Goal: Navigation & Orientation: Go to known website

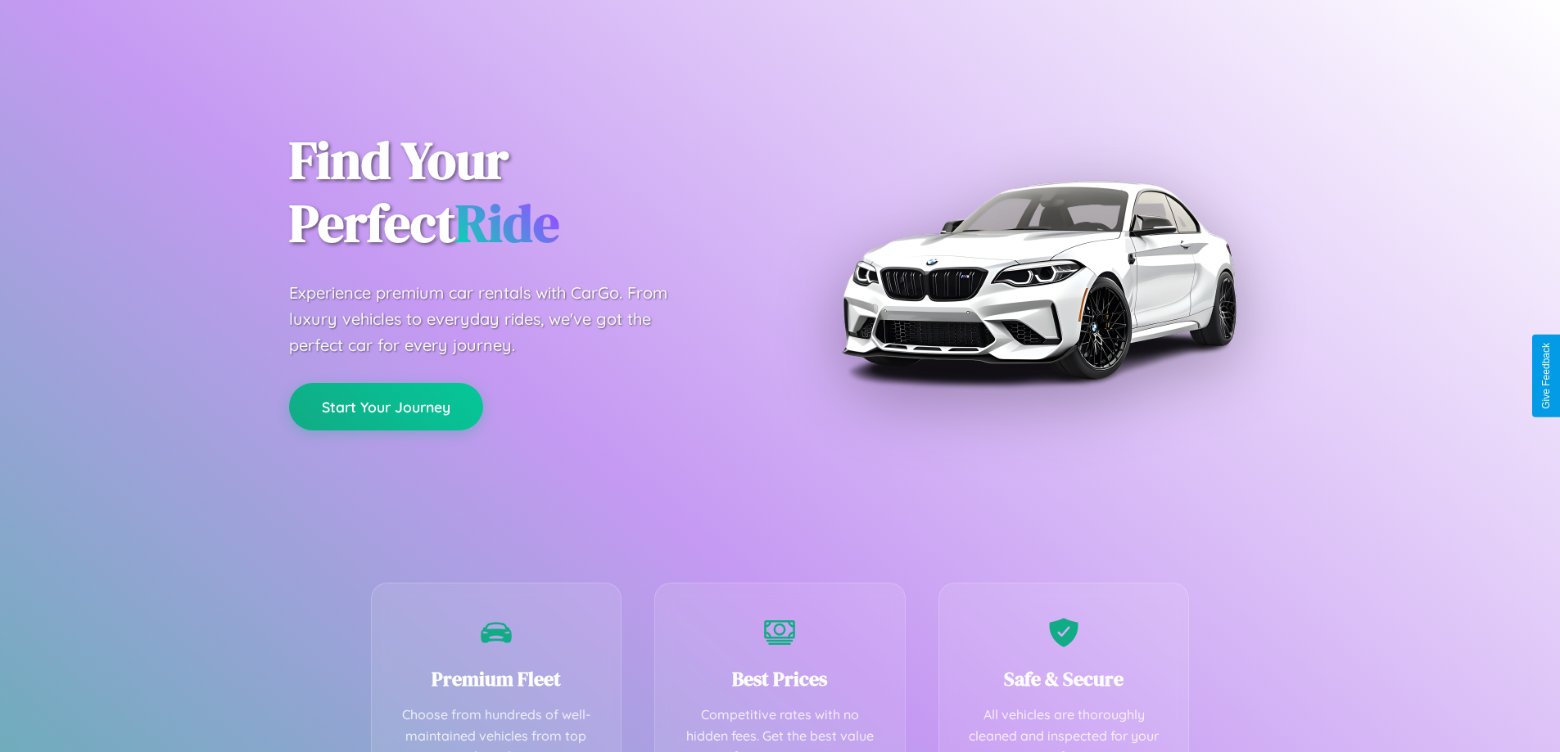
scroll to position [323, 0]
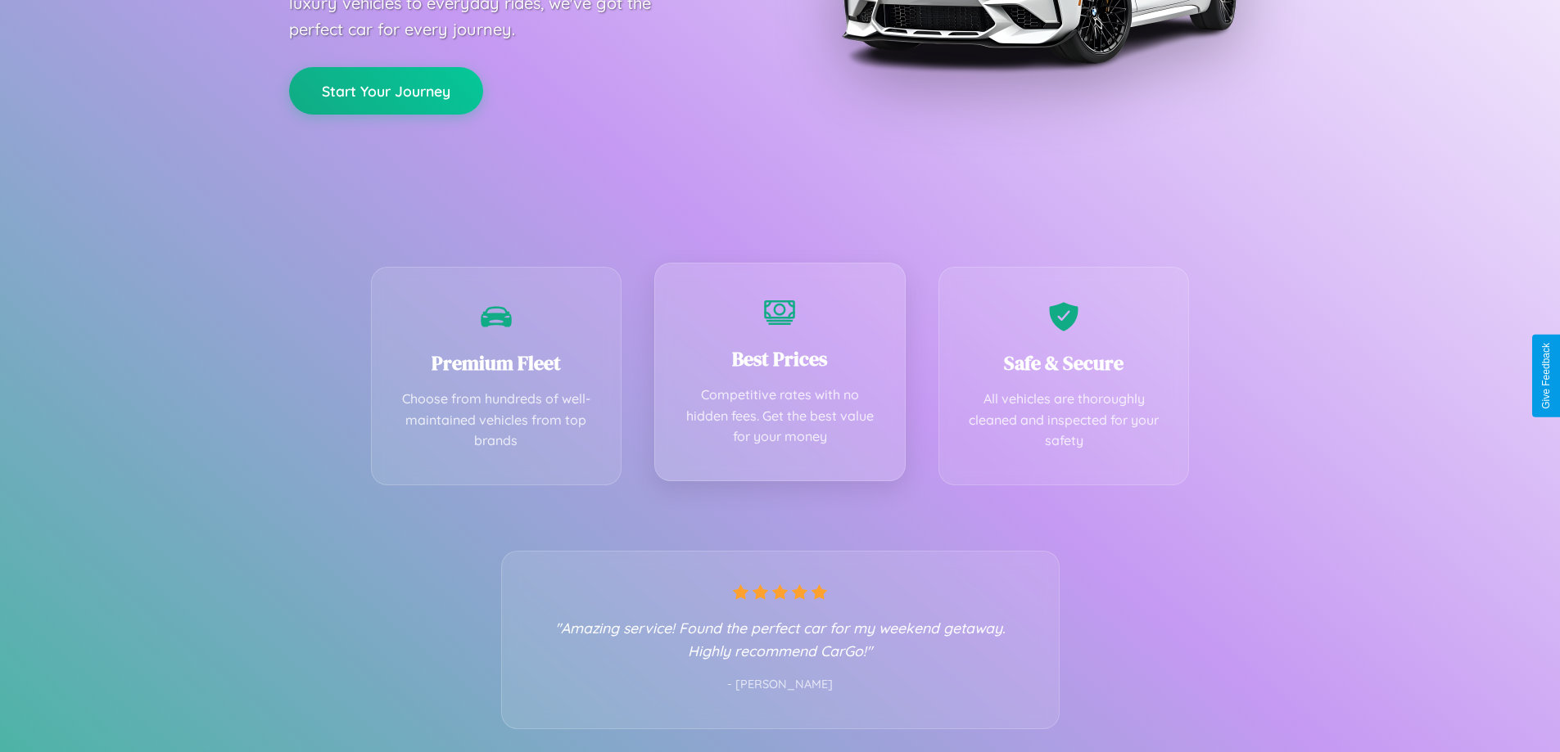
click at [779, 376] on div "Best Prices Competitive rates with no hidden fees. Get the best value for your …" at bounding box center [779, 372] width 251 height 219
click at [386, 89] on button "Start Your Journey" at bounding box center [386, 89] width 194 height 47
click at [386, 88] on button "Start Your Journey" at bounding box center [386, 89] width 194 height 47
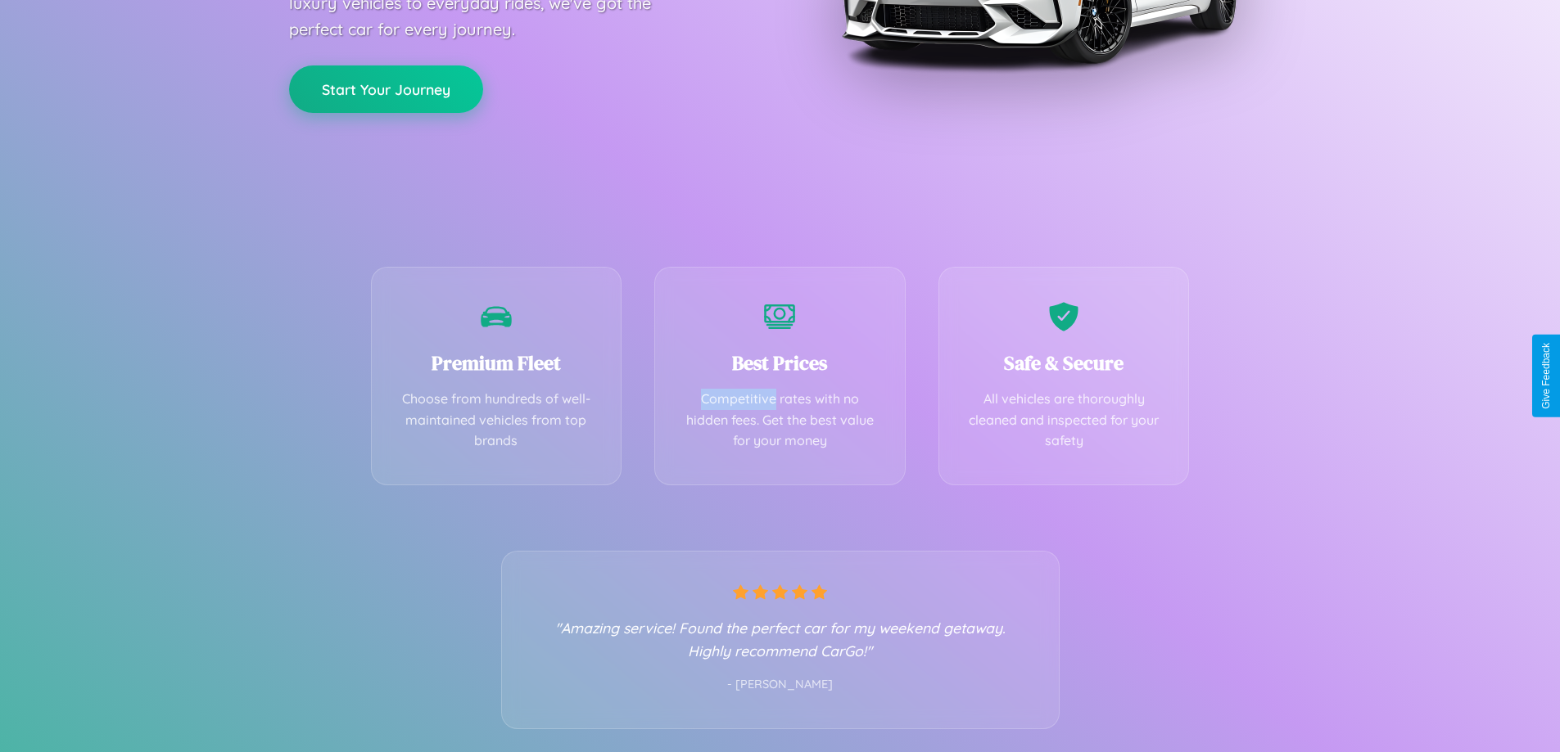
click at [386, 88] on button "Start Your Journey" at bounding box center [386, 89] width 194 height 47
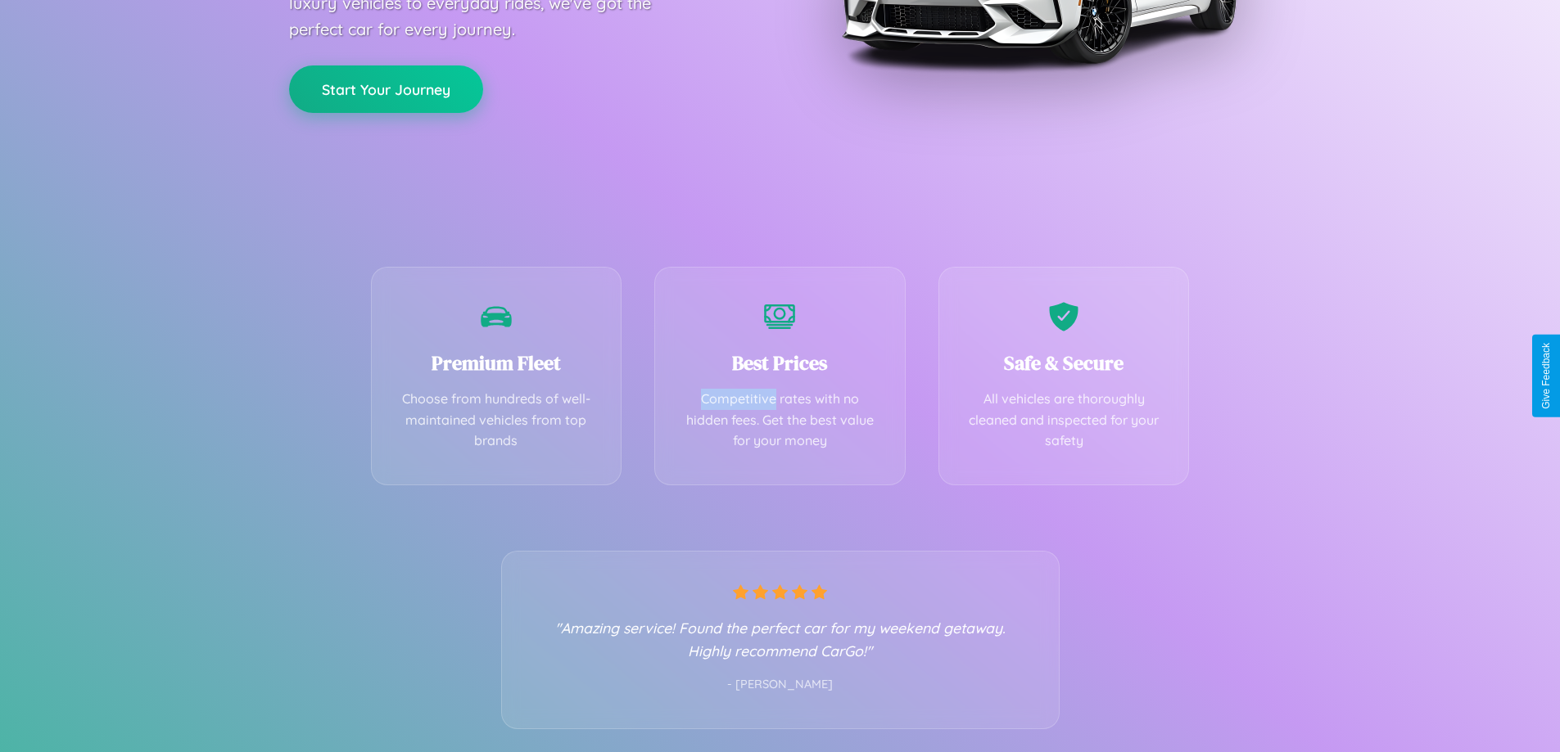
click at [386, 88] on button "Start Your Journey" at bounding box center [386, 89] width 194 height 47
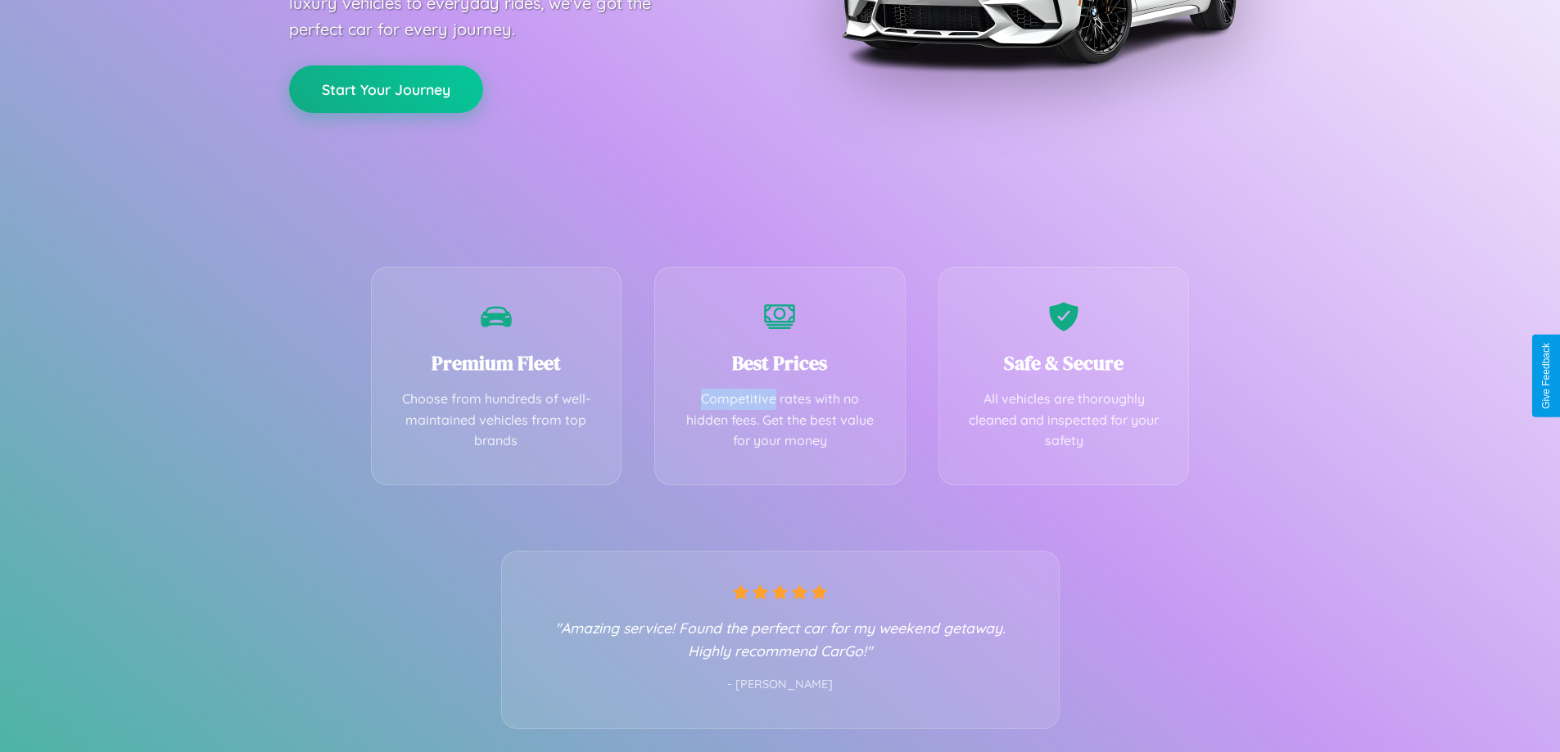
click at [386, 88] on button "Start Your Journey" at bounding box center [386, 89] width 194 height 47
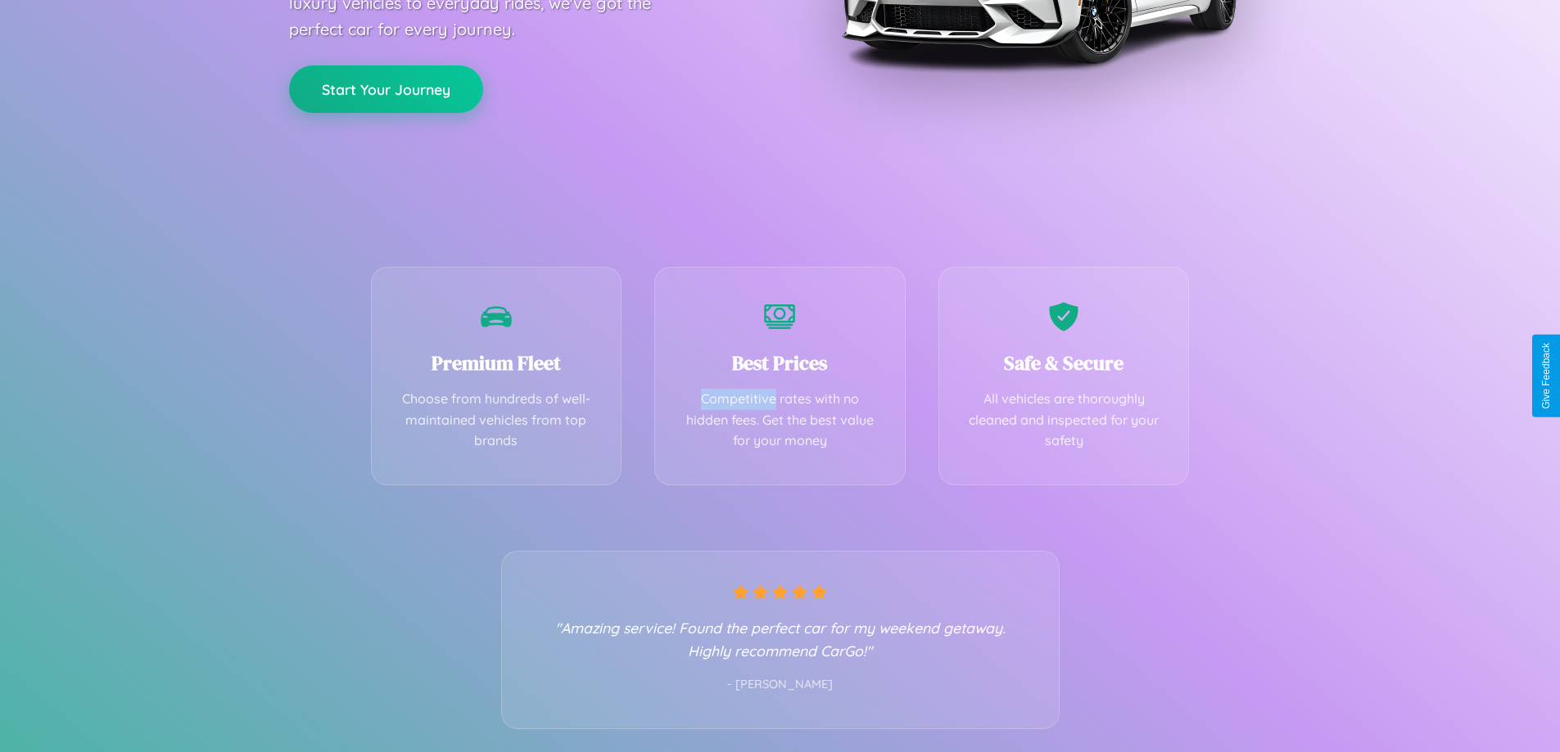
click at [386, 88] on button "Start Your Journey" at bounding box center [386, 89] width 194 height 47
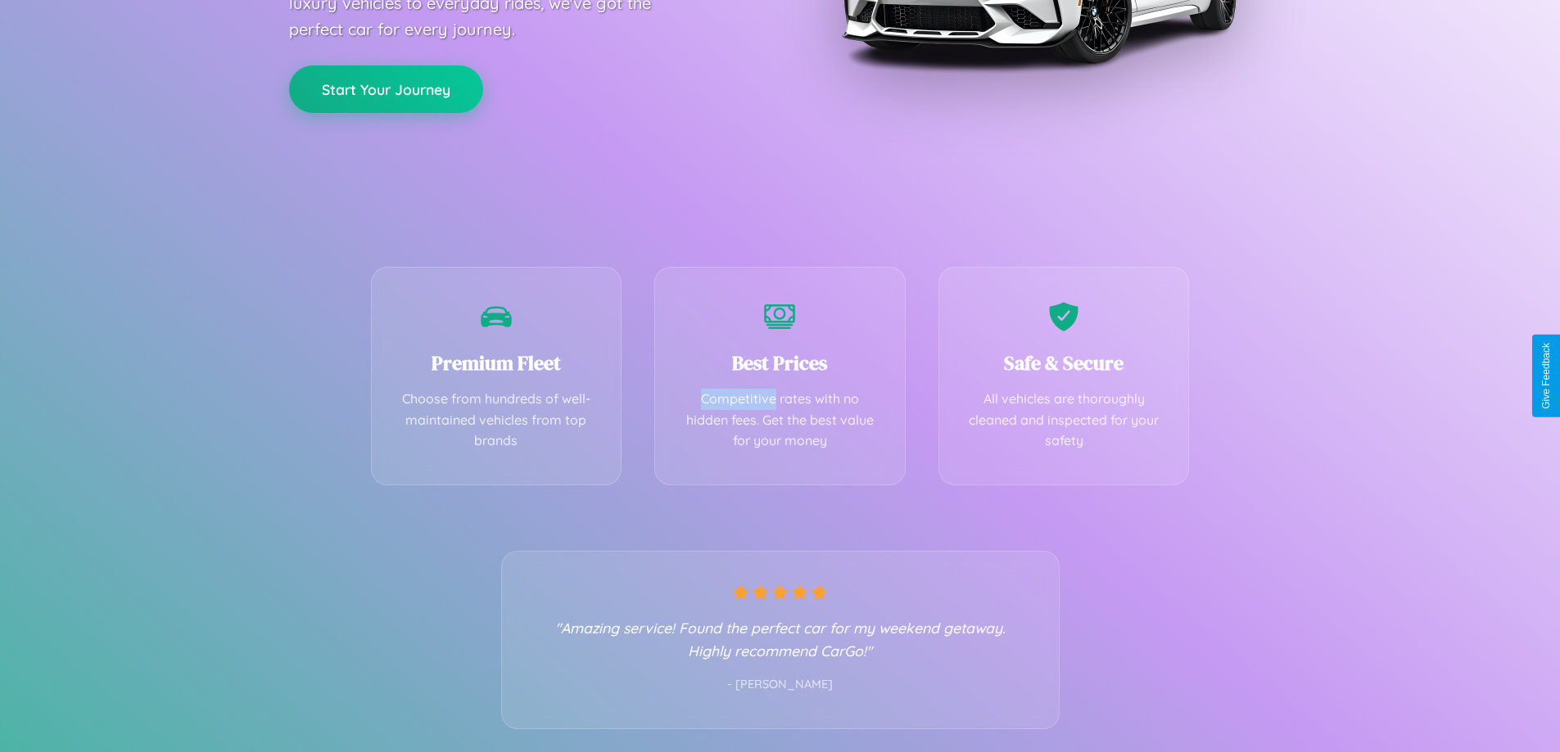
click at [386, 88] on button "Start Your Journey" at bounding box center [386, 89] width 194 height 47
